Goal: Information Seeking & Learning: Check status

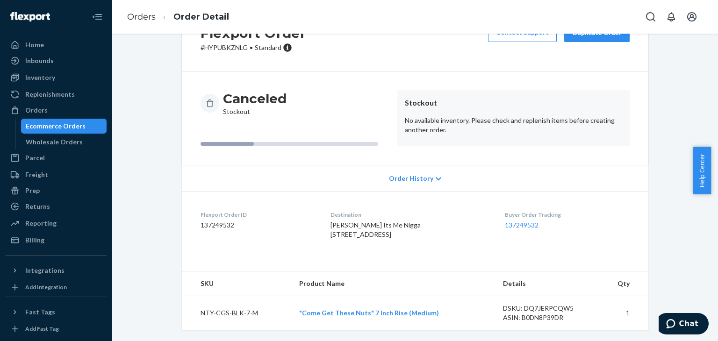
scroll to position [61, 0]
click at [71, 130] on div "Ecommerce Orders" at bounding box center [56, 126] width 60 height 9
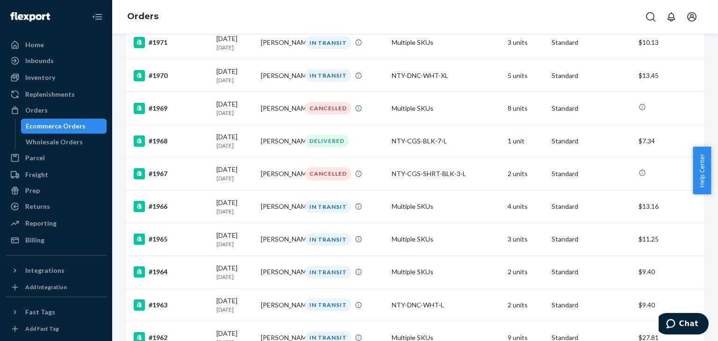
scroll to position [888, 0]
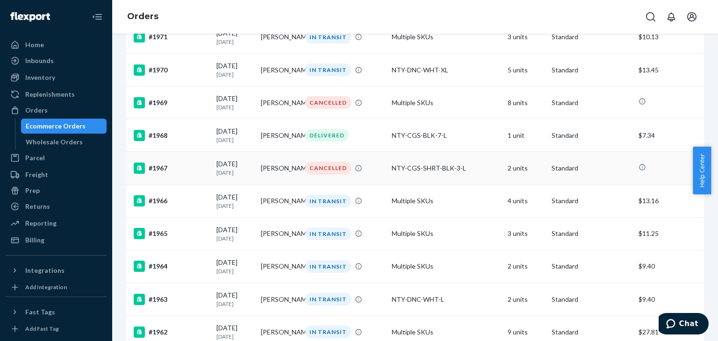
click at [156, 168] on div "#1967" at bounding box center [171, 168] width 75 height 11
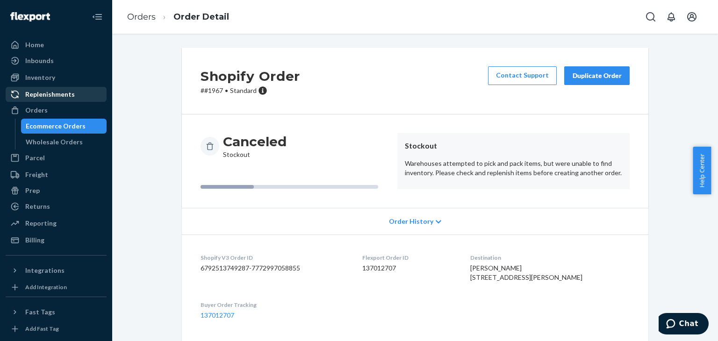
click at [56, 78] on div "Inventory" at bounding box center [56, 77] width 99 height 13
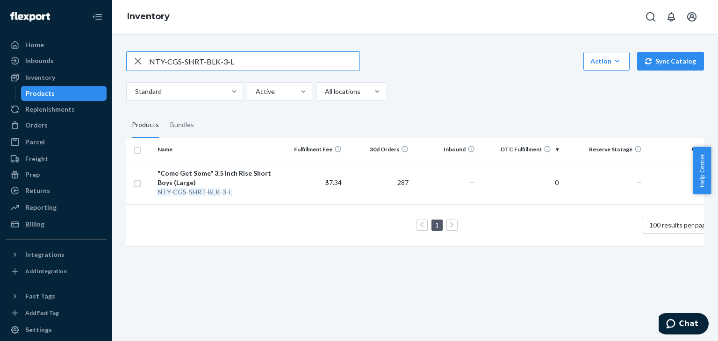
drag, startPoint x: 240, startPoint y: 60, endPoint x: 116, endPoint y: 58, distance: 123.9
click at [116, 58] on div "NTY-CGS-SHRT-BLK-3-L Action Create product Create bundle Bulk create products B…" at bounding box center [415, 188] width 606 height 308
paste input "WKOT-YELL-M"
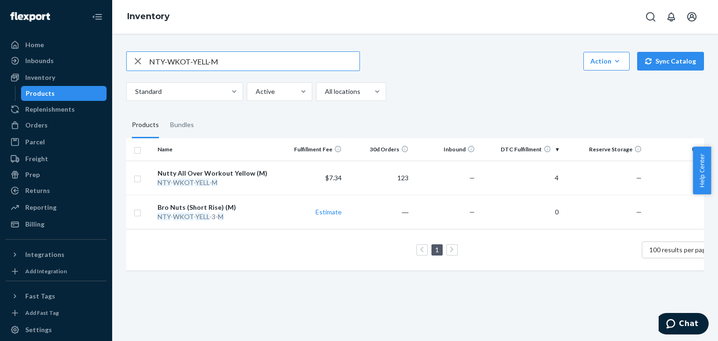
drag, startPoint x: 245, startPoint y: 54, endPoint x: 167, endPoint y: 60, distance: 77.9
click at [116, 62] on div "NTY-WKOT-YELL-M Action Create product Create bundle Bulk create products Bulk u…" at bounding box center [415, 188] width 606 height 308
paste input "CGS-BLK-7"
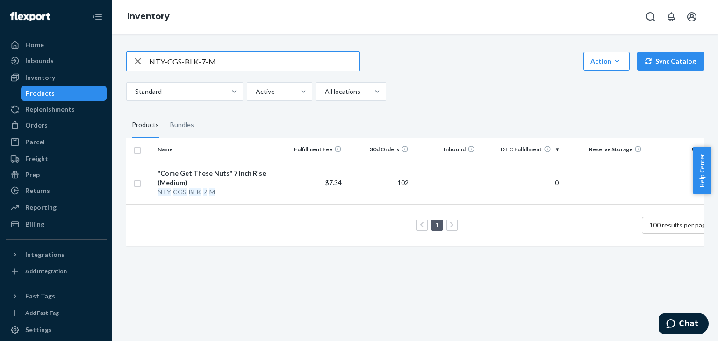
drag, startPoint x: 232, startPoint y: 60, endPoint x: 132, endPoint y: 65, distance: 100.2
click at [129, 65] on div "NTY-CGS-BLK-7-M" at bounding box center [243, 61] width 233 height 19
paste input "SKATE-SLATE"
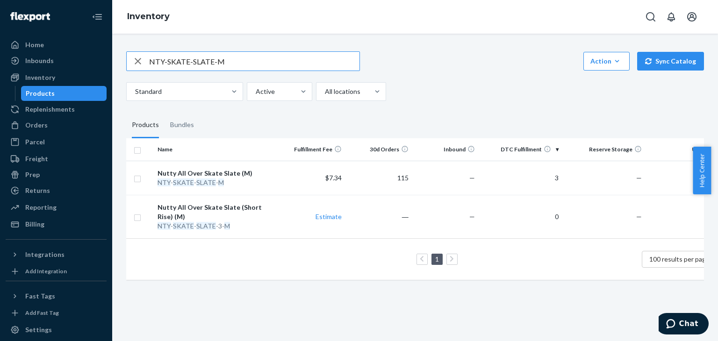
drag, startPoint x: 260, startPoint y: 59, endPoint x: 159, endPoint y: 60, distance: 101.0
click at [159, 60] on input "NTY-SKATE-SLATE-M" at bounding box center [254, 61] width 210 height 19
type input "N"
paste input "NTY-DJ-PINK-3-M"
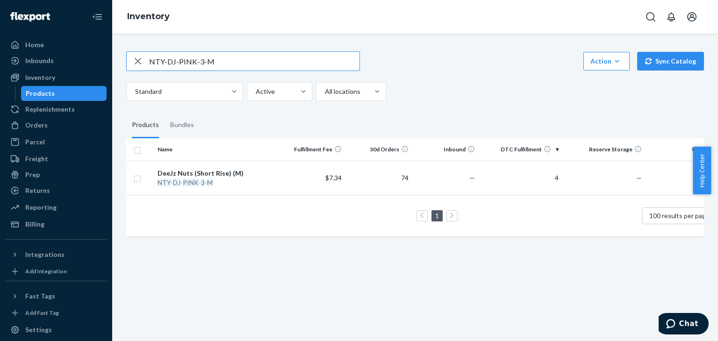
drag, startPoint x: 166, startPoint y: 61, endPoint x: 226, endPoint y: 59, distance: 59.9
click at [245, 60] on input "NTY-DJ-PINK-3-M" at bounding box center [254, 61] width 210 height 19
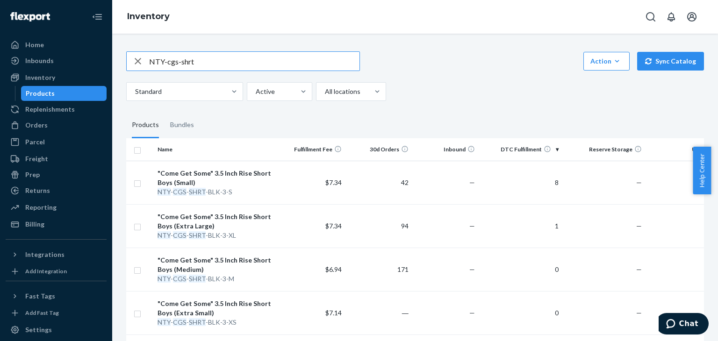
click at [282, 58] on input "NTY-cgs-shrt" at bounding box center [254, 61] width 210 height 19
type input "NTY-cgs-shrt-blk-3-m"
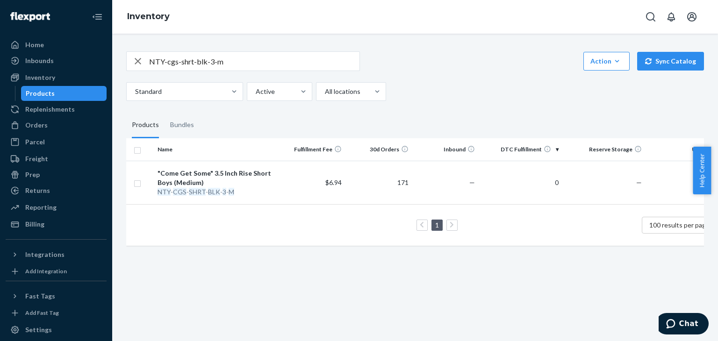
drag, startPoint x: 672, startPoint y: 58, endPoint x: 648, endPoint y: 98, distance: 46.8
click at [672, 57] on button "Sync Catalog" at bounding box center [670, 61] width 67 height 19
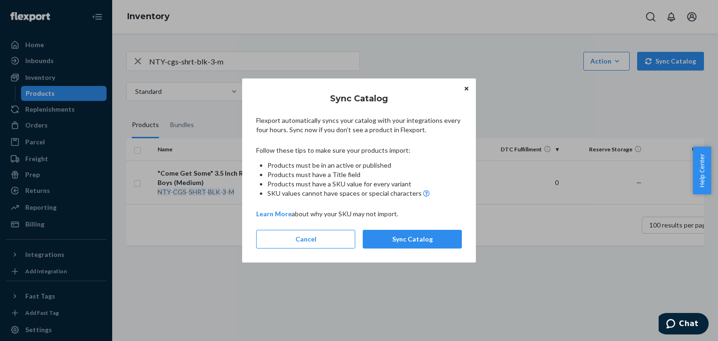
click at [417, 239] on button "Sync Catalog" at bounding box center [412, 239] width 99 height 19
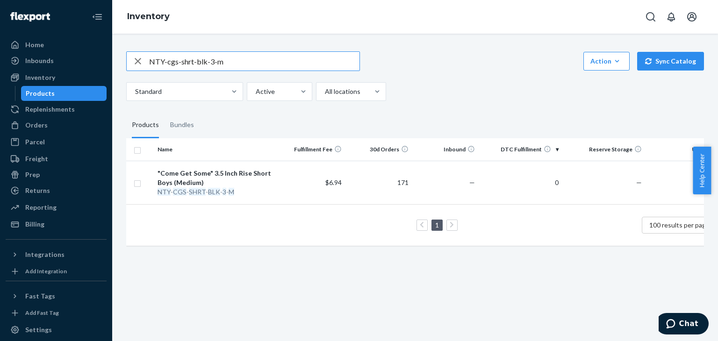
drag, startPoint x: 236, startPoint y: 63, endPoint x: 129, endPoint y: 65, distance: 107.1
click at [129, 65] on div "NTY-cgs-shrt-blk-3-m" at bounding box center [243, 61] width 233 height 19
